Goal: Task Accomplishment & Management: Use online tool/utility

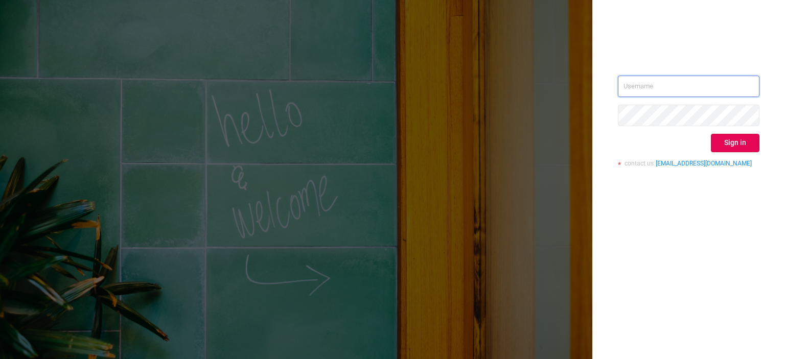
click at [656, 89] on input "text" at bounding box center [689, 86] width 142 height 21
paste input "[EMAIL_ADDRESS][DOMAIN_NAME]"
type input "[EMAIL_ADDRESS][DOMAIN_NAME]"
click at [720, 149] on button "Sign in" at bounding box center [735, 143] width 49 height 18
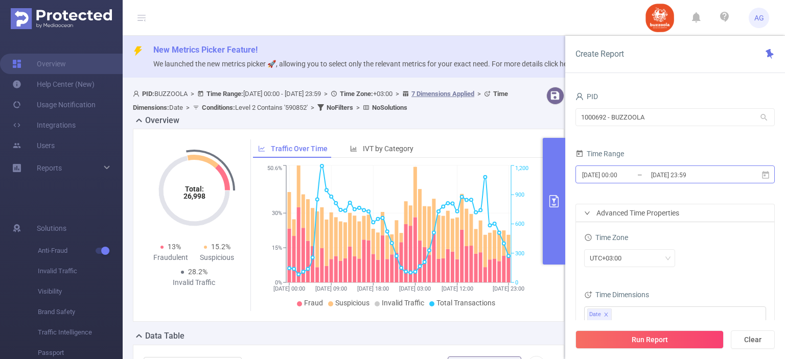
click at [630, 176] on input "2025-03-11 00:00" at bounding box center [622, 175] width 83 height 14
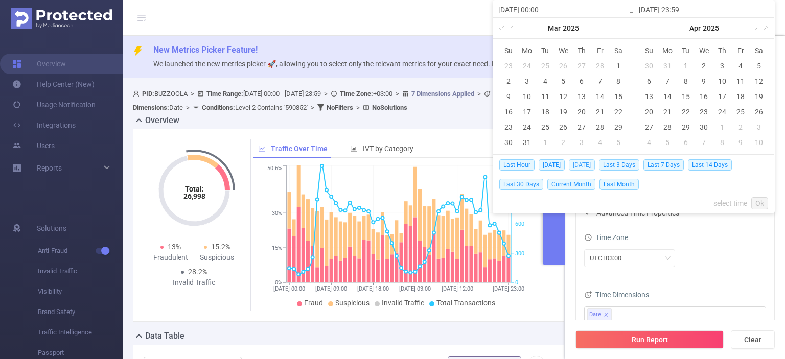
click at [580, 165] on span "Yesterday" at bounding box center [582, 164] width 26 height 11
type input "2025-08-12 00:00"
type input "2025-08-12 23:59"
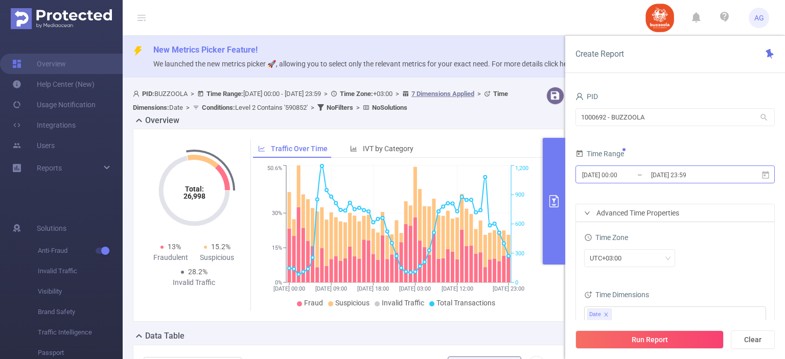
click at [619, 176] on input "2025-08-12 00:00" at bounding box center [622, 175] width 83 height 14
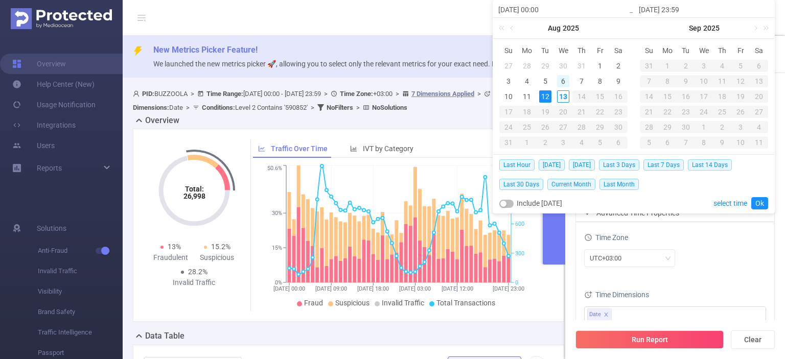
click at [560, 81] on div "6" at bounding box center [563, 81] width 12 height 12
click at [549, 97] on div "12" at bounding box center [545, 96] width 12 height 12
type input "2025-08-06 00:00"
click at [757, 203] on link "Ok" at bounding box center [759, 203] width 17 height 12
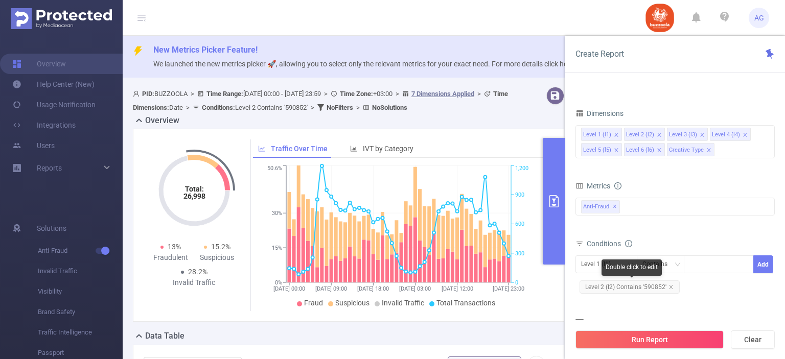
click at [631, 289] on span "Level 2 (l2) Contains '590852'" at bounding box center [630, 287] width 100 height 13
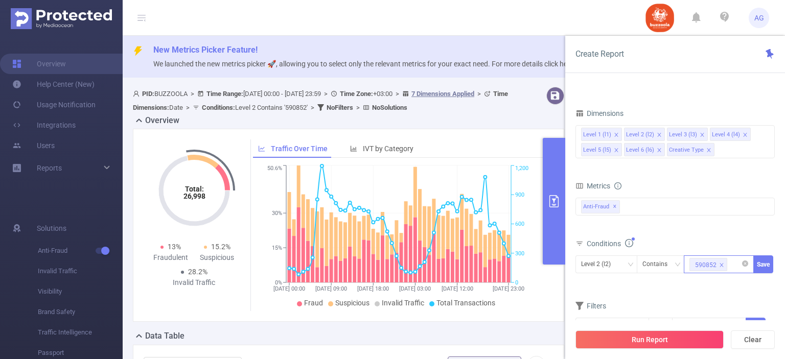
click at [722, 265] on icon "icon: close" at bounding box center [722, 265] width 4 height 4
click at [697, 262] on div at bounding box center [718, 264] width 59 height 17
paste input "583576"
type input "583576"
click at [702, 287] on li "583576" at bounding box center [719, 284] width 70 height 16
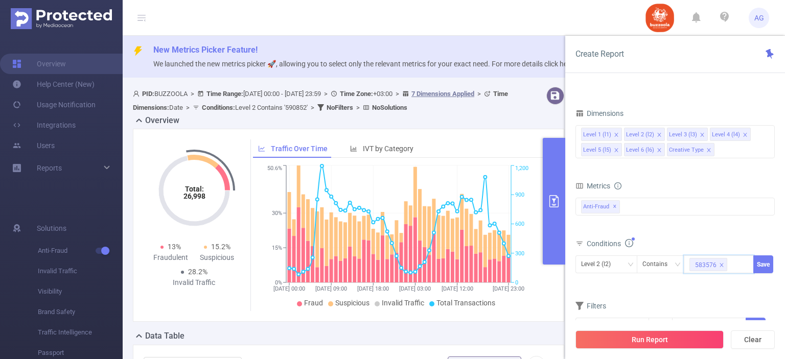
paste input "587998"
type input "587998"
click at [707, 300] on li "587998" at bounding box center [719, 299] width 70 height 16
paste input "585798"
type input "585798"
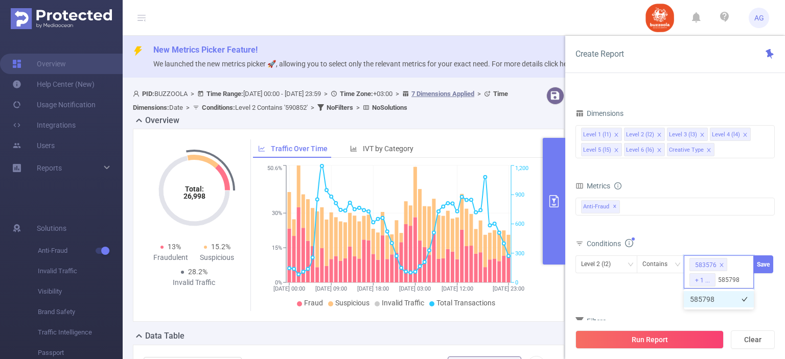
click at [718, 298] on li "585798" at bounding box center [719, 299] width 70 height 16
click at [767, 259] on button "Save" at bounding box center [763, 265] width 20 height 18
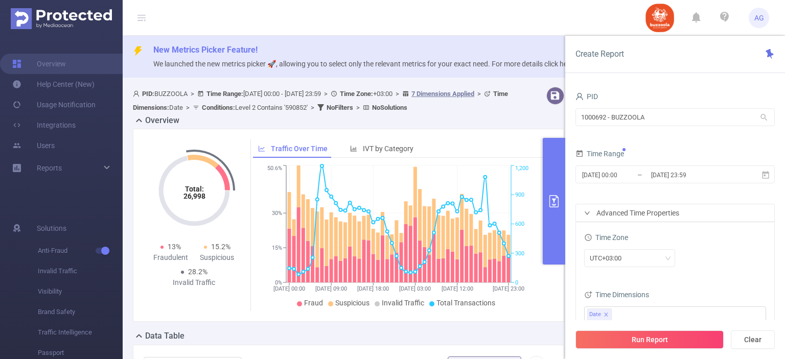
click at [659, 337] on button "Run Report" at bounding box center [650, 340] width 148 height 18
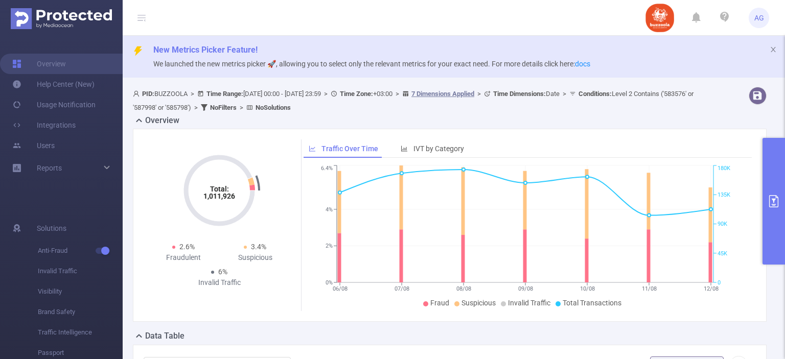
click at [767, 210] on button "primary" at bounding box center [774, 201] width 22 height 127
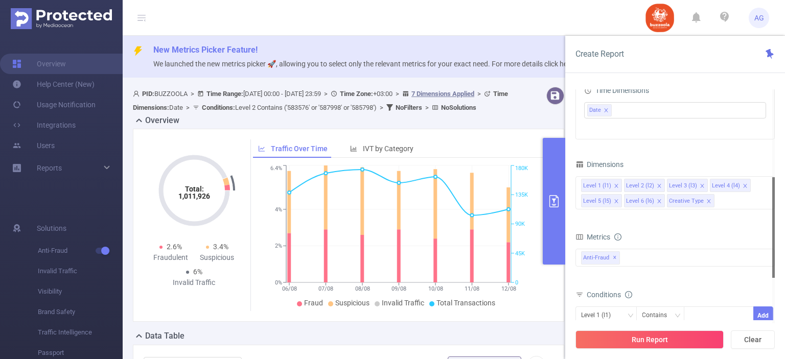
click at [649, 268] on div "Total Fraudulent Bot/Virus Hostile Tools Tunneled Traffic Non Malicious Bots Vi…" at bounding box center [675, 264] width 199 height 30
click at [648, 260] on div "Anti-Fraud ✕" at bounding box center [675, 258] width 199 height 18
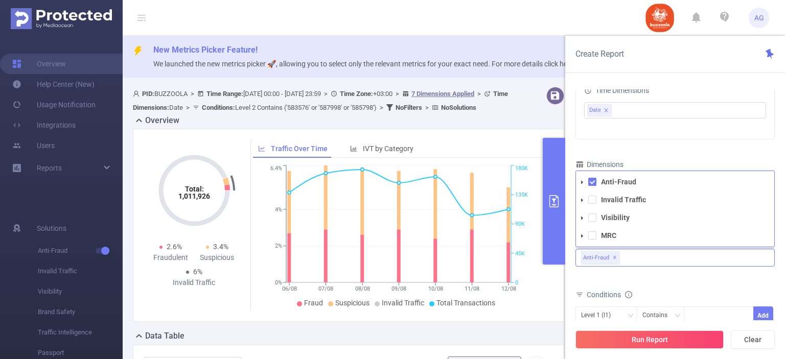
click at [592, 204] on li "Invalid Traffic" at bounding box center [675, 200] width 198 height 14
click at [594, 199] on span at bounding box center [592, 200] width 8 height 8
click at [592, 219] on span at bounding box center [592, 218] width 8 height 8
click at [592, 183] on span at bounding box center [592, 182] width 8 height 8
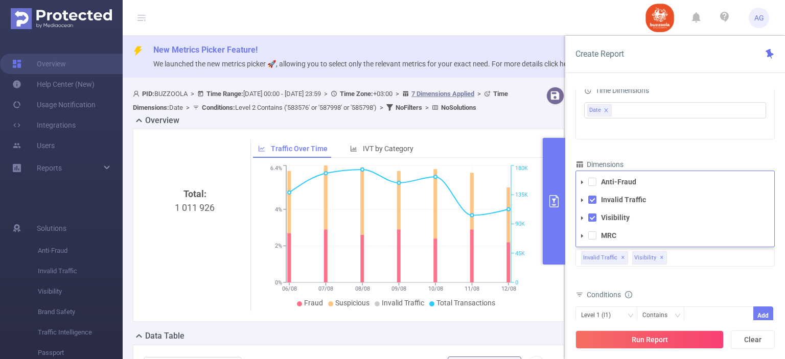
click at [680, 275] on div "Total Fraudulent Bot/Virus Hostile Tools Tunneled Traffic Non Malicious Bots Vi…" at bounding box center [675, 264] width 199 height 30
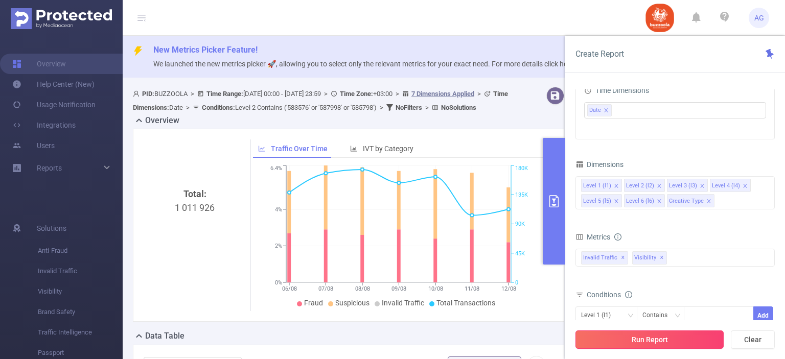
click at [675, 343] on button "Run Report" at bounding box center [650, 340] width 148 height 18
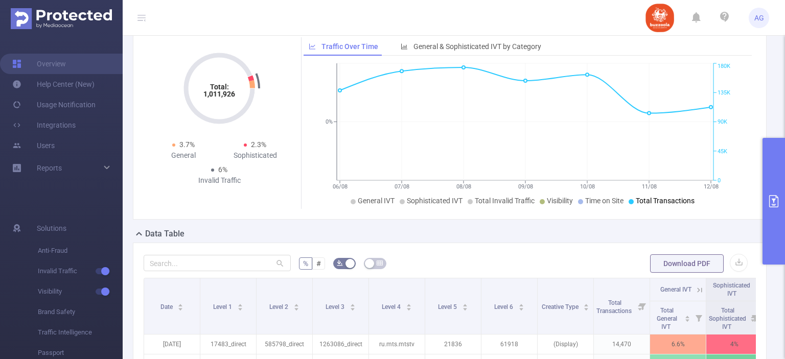
scroll to position [153, 0]
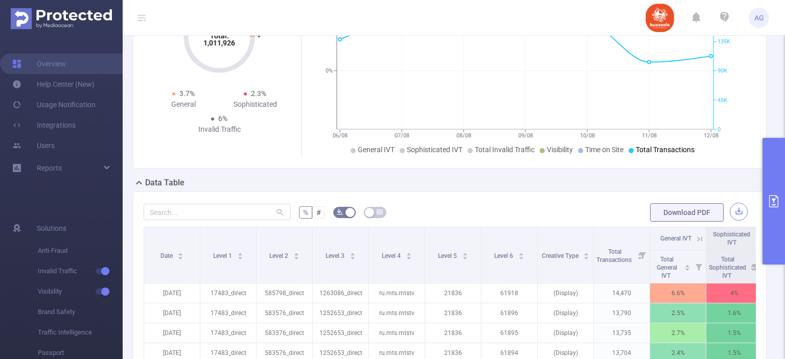
click at [730, 209] on button "button" at bounding box center [739, 212] width 18 height 18
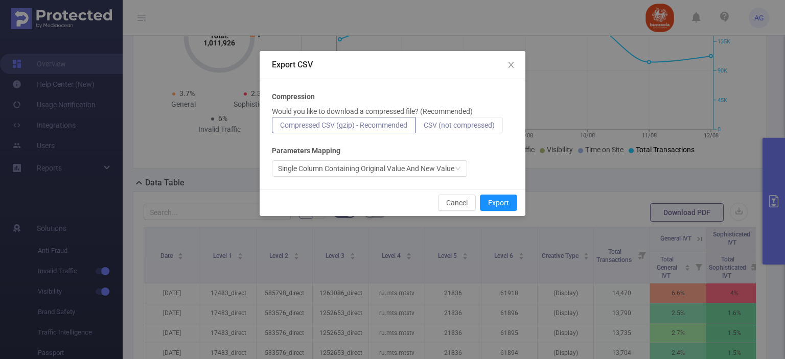
click at [495, 123] on span "CSV (not compressed)" at bounding box center [459, 125] width 71 height 8
click at [424, 128] on input "CSV (not compressed)" at bounding box center [424, 128] width 0 height 0
click at [499, 201] on button "Export" at bounding box center [498, 203] width 37 height 16
